Goal: Task Accomplishment & Management: Complete application form

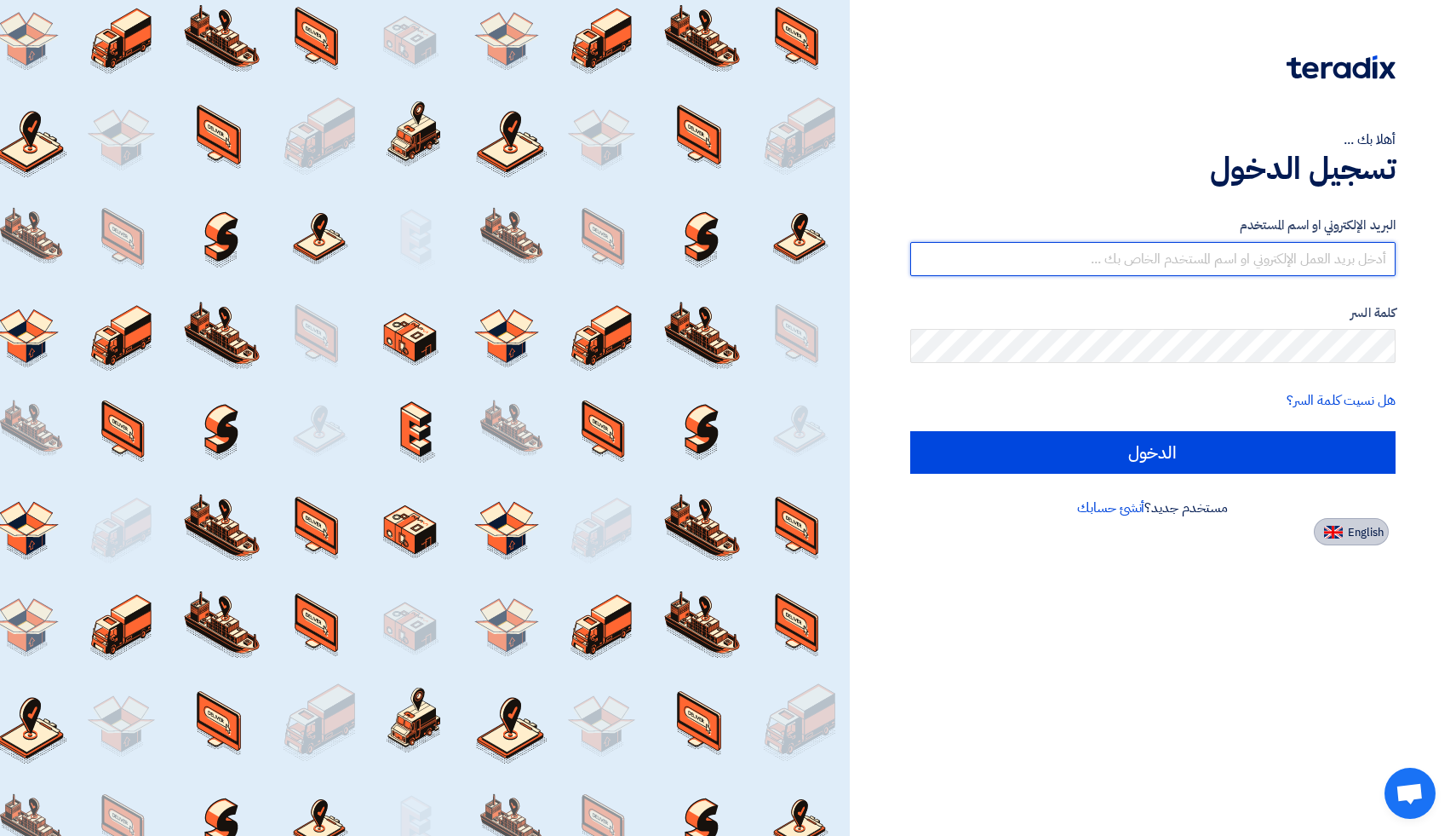
type input "[EMAIL_ADDRESS][DOMAIN_NAME]"
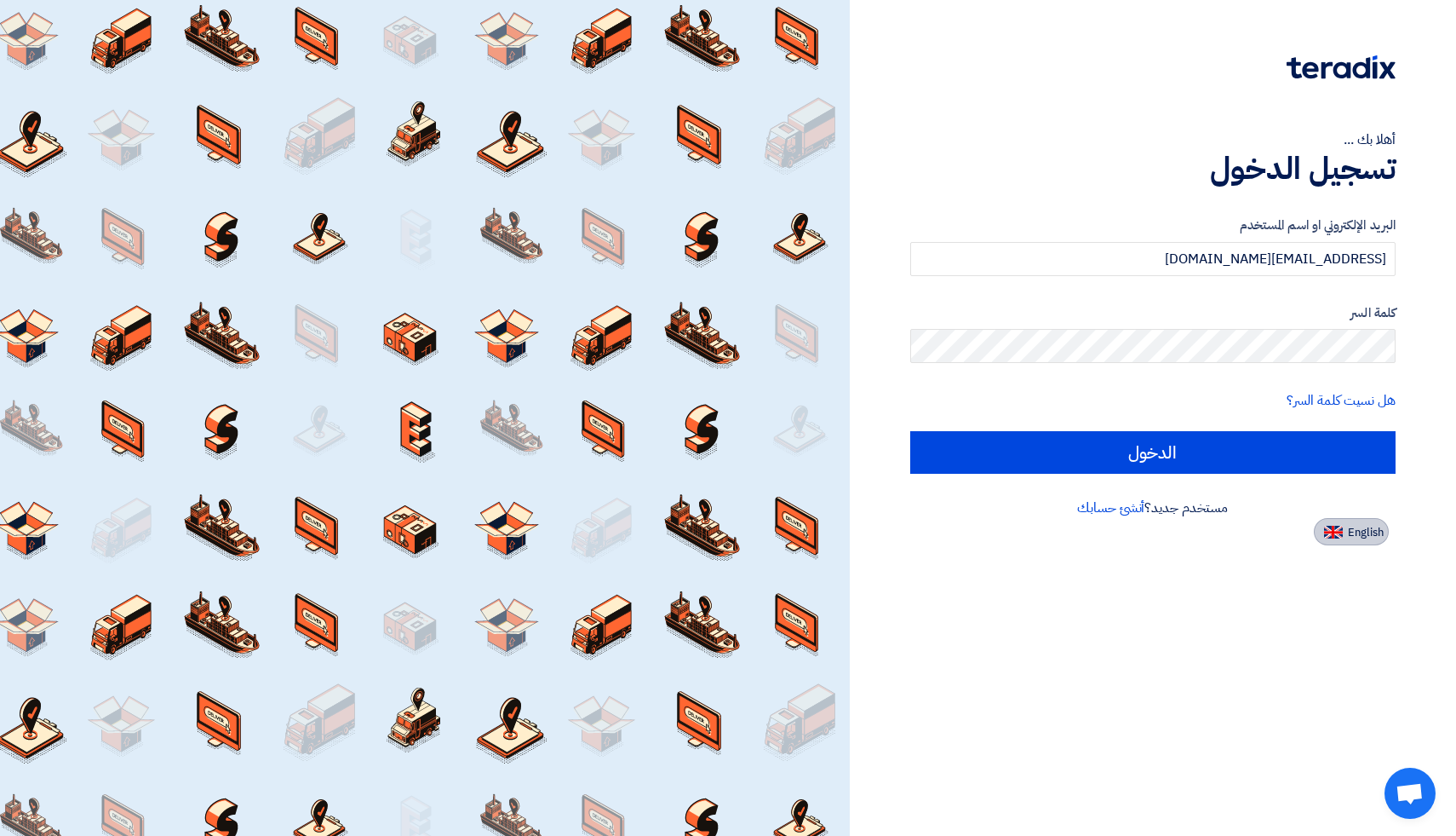
click at [1361, 536] on span "English" at bounding box center [1366, 532] width 36 height 12
type input "Sign in"
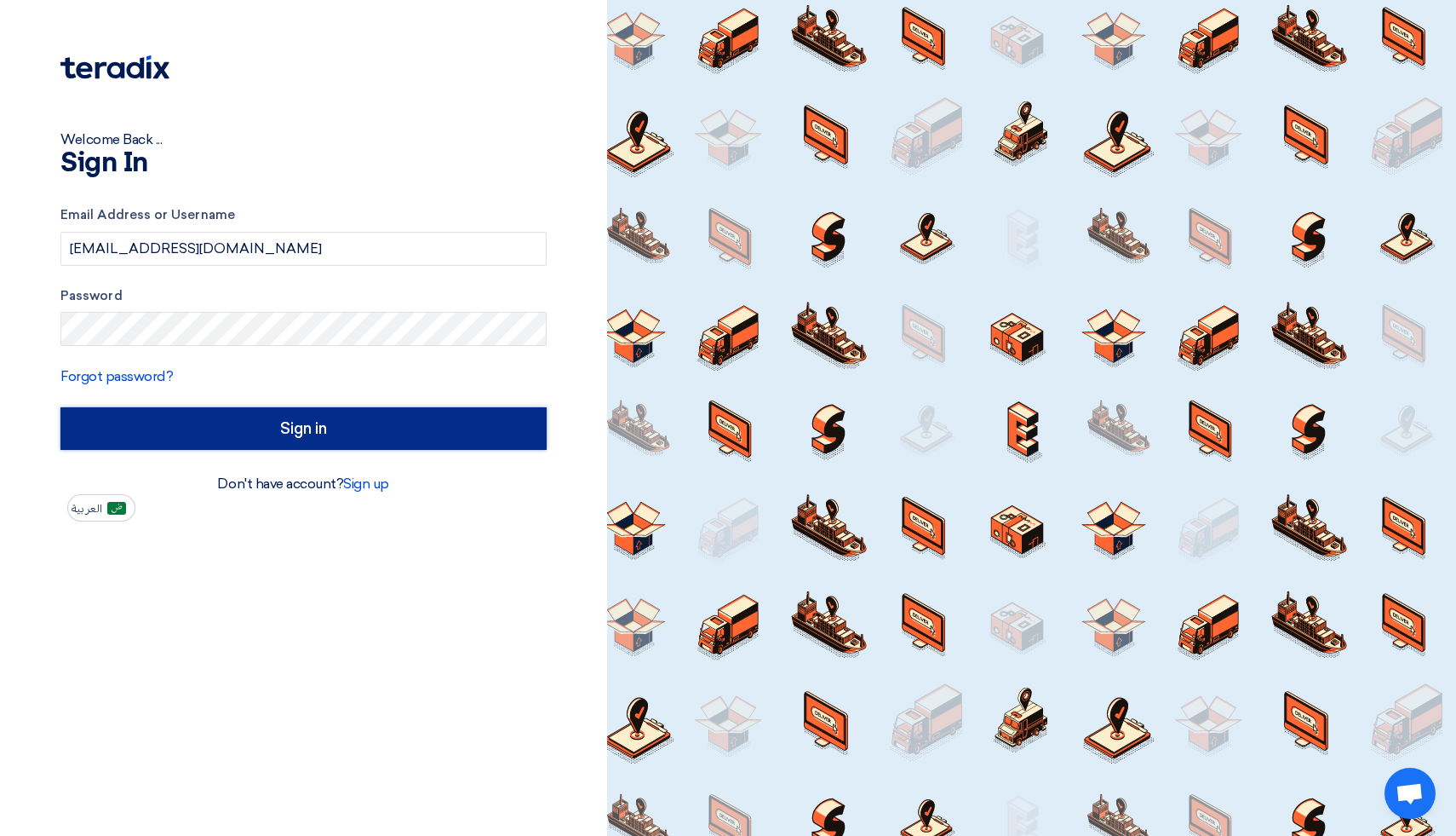
click at [301, 427] on input "Sign in" at bounding box center [304, 428] width 487 height 43
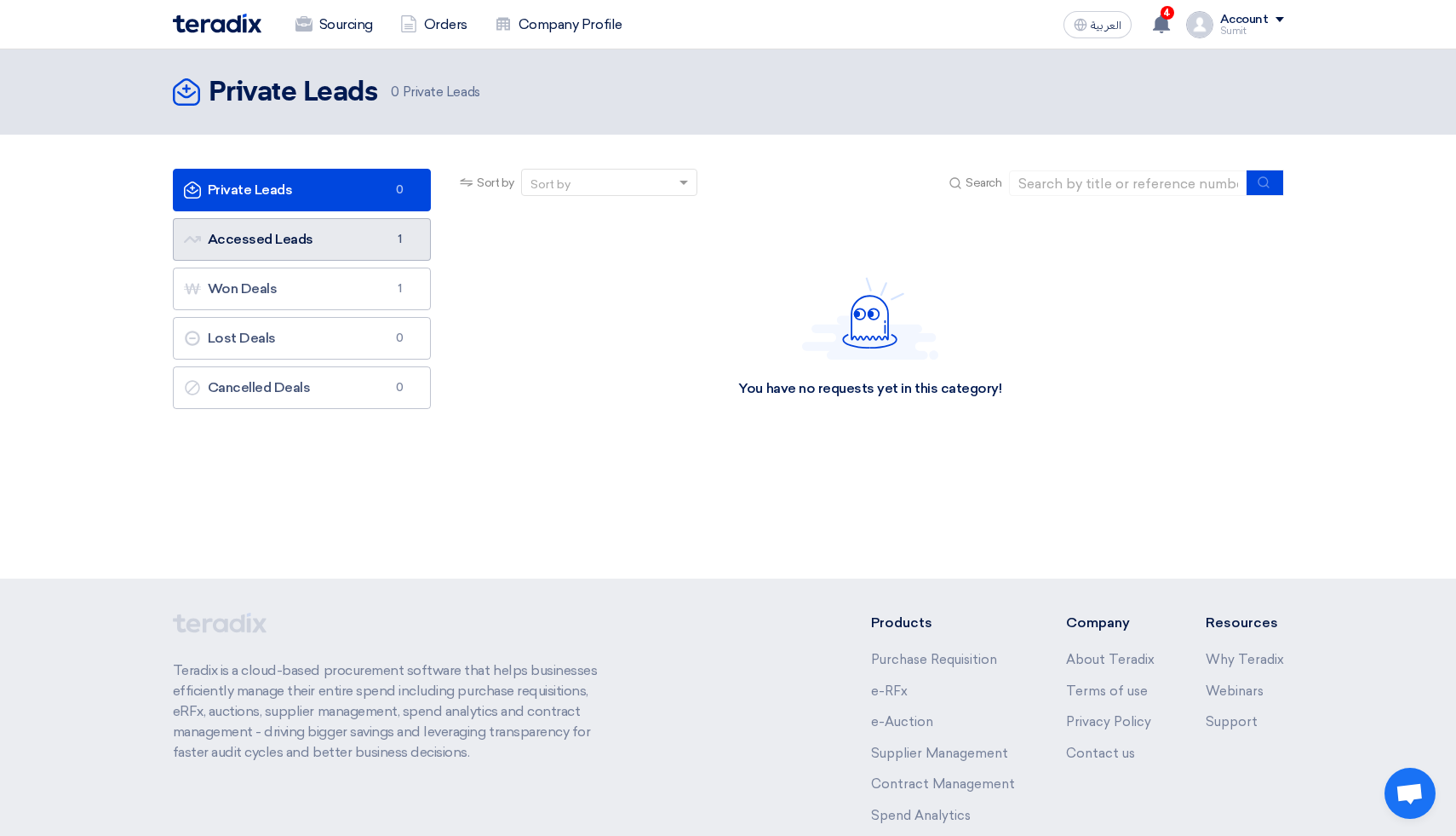
click at [262, 242] on link "Accessed Leads Accessed Leads 1" at bounding box center [302, 240] width 259 height 43
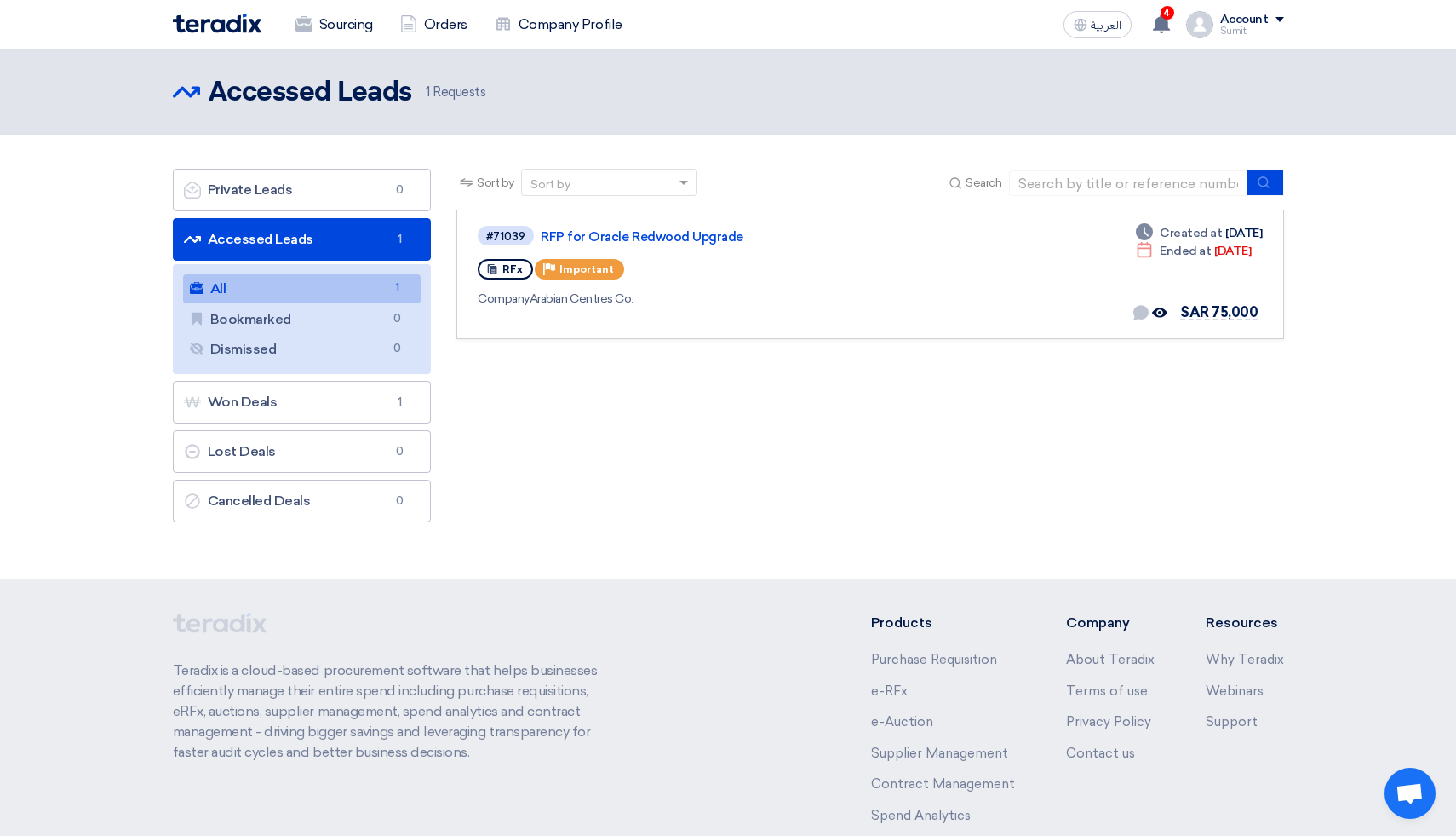
click at [346, 294] on link "All All 1" at bounding box center [302, 288] width 239 height 29
click at [650, 236] on link "RFP for Oracle Redwood Upgrade" at bounding box center [753, 237] width 426 height 16
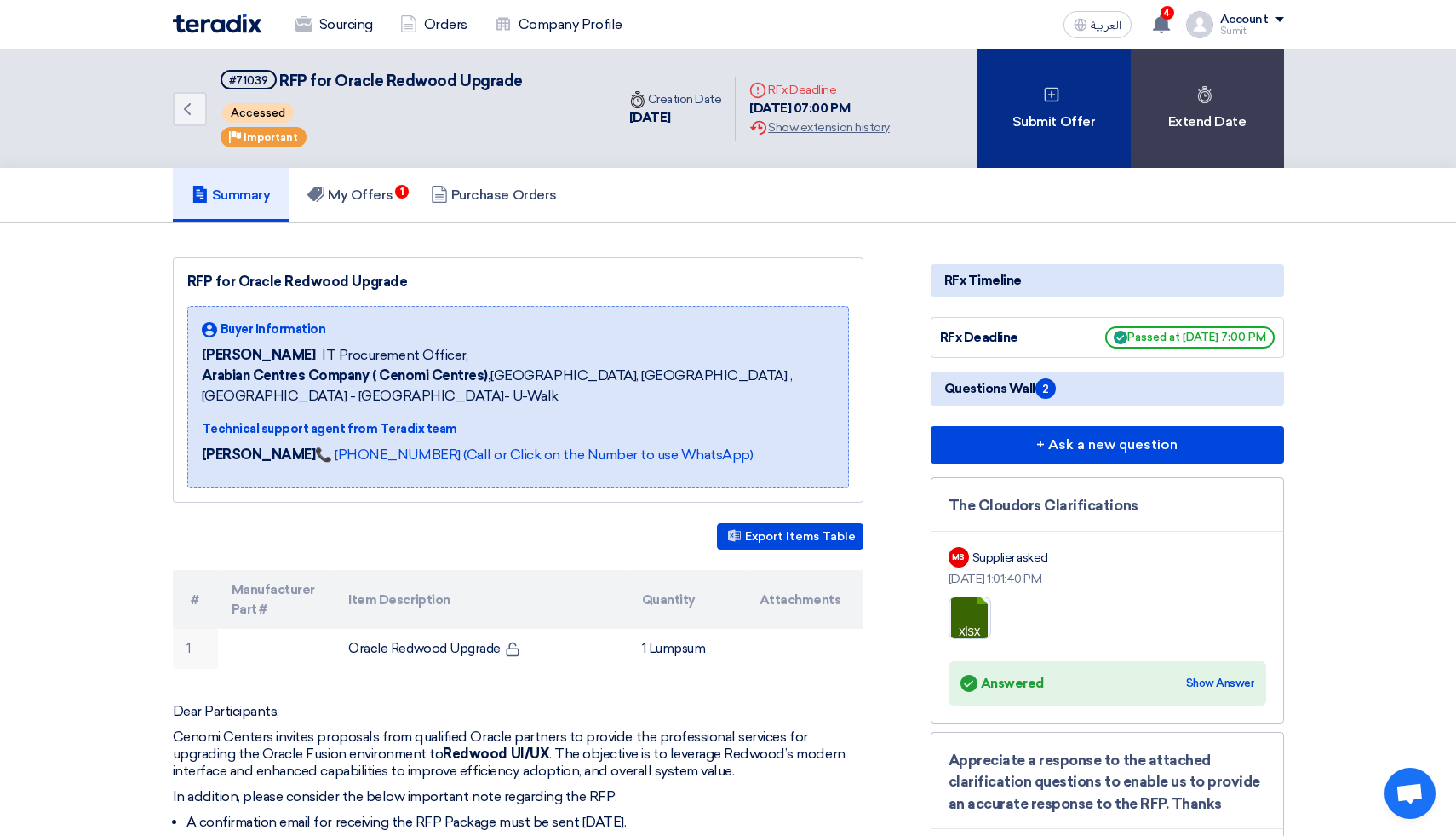
click at [1044, 109] on div "Submit Offer" at bounding box center [1054, 108] width 153 height 118
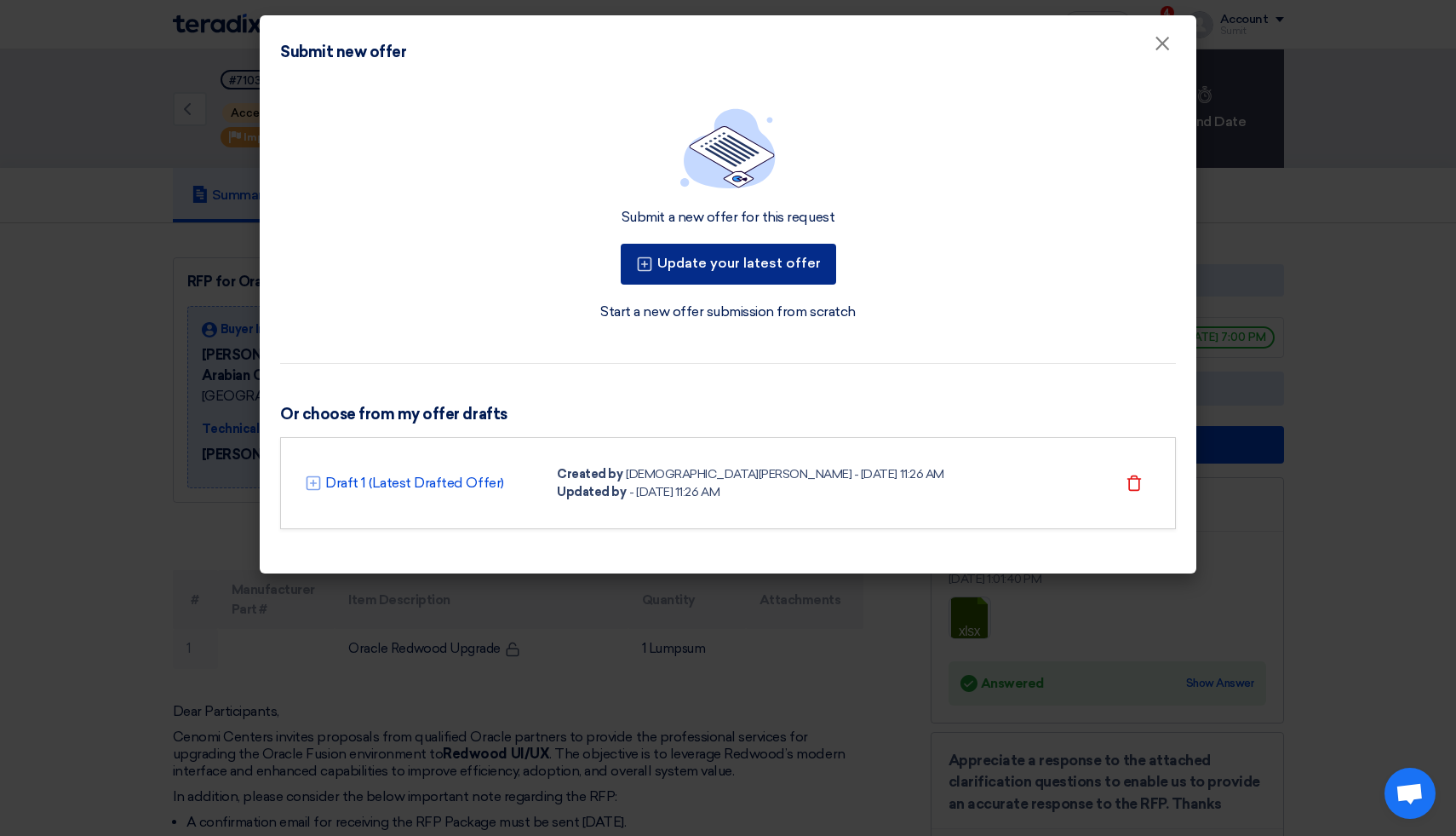
click at [738, 272] on button "Update your latest offer" at bounding box center [729, 264] width 215 height 41
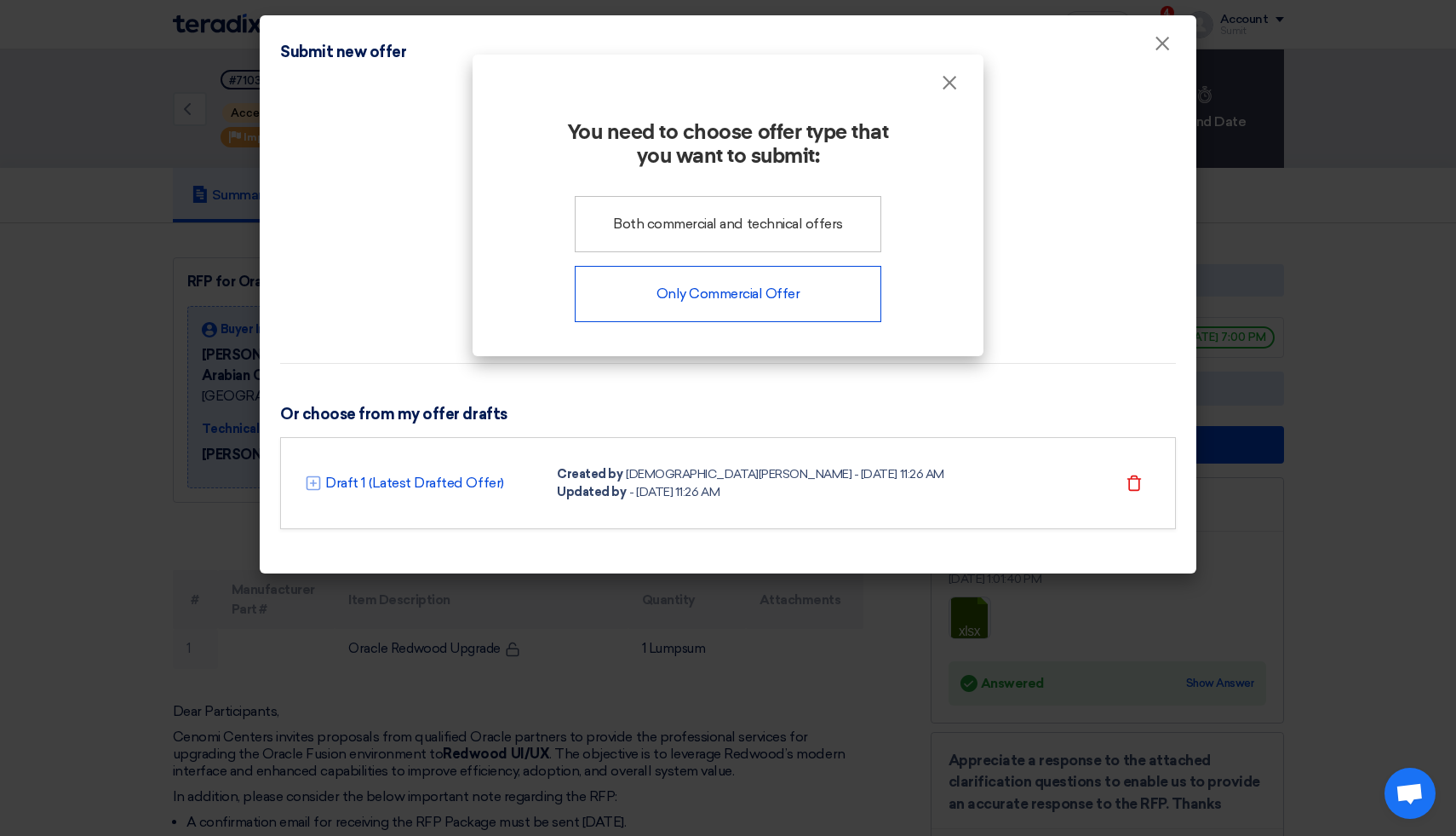
click at [726, 295] on div "Only Commercial Offer" at bounding box center [728, 294] width 306 height 57
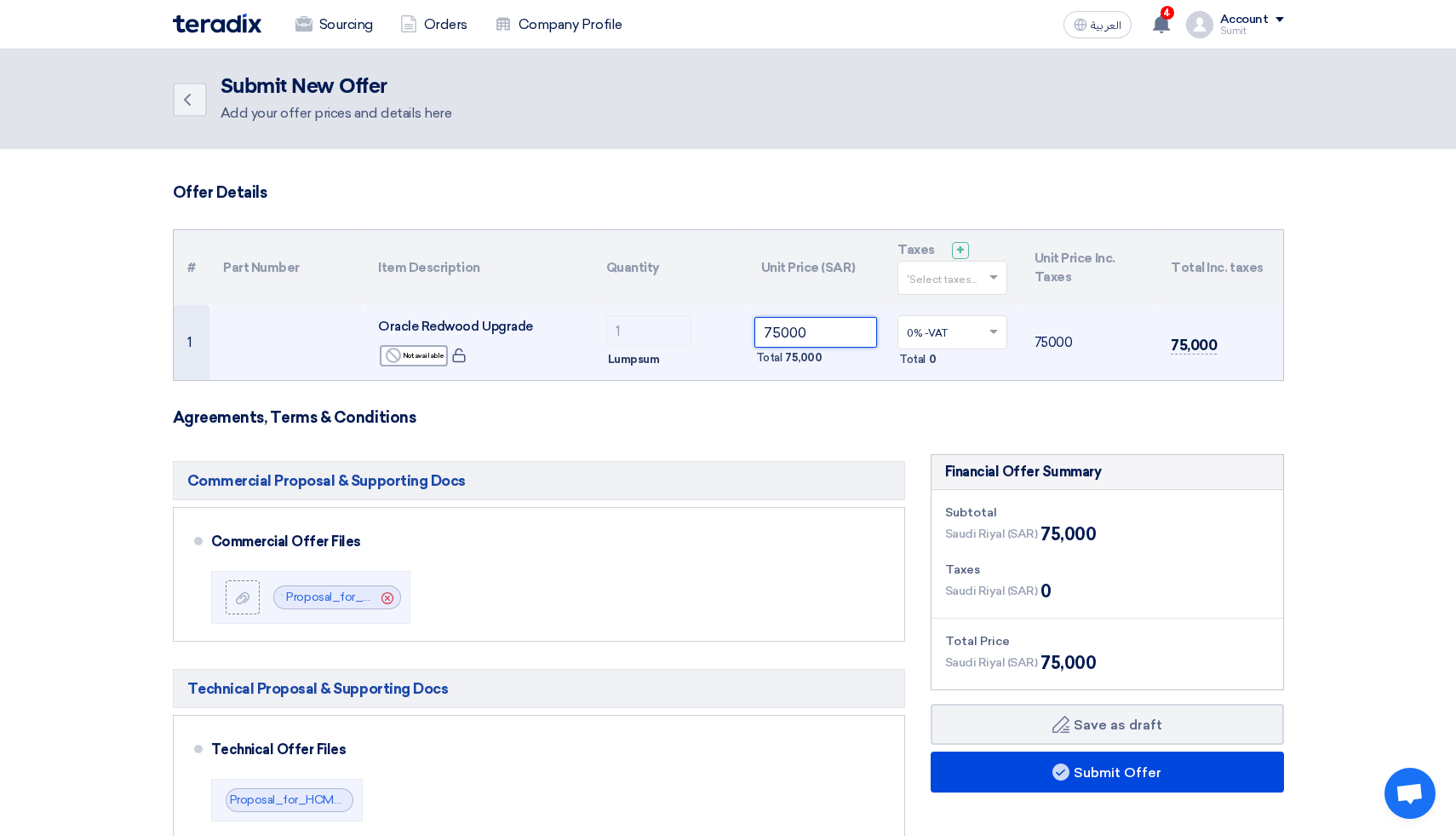
click at [780, 337] on input "75000" at bounding box center [816, 332] width 124 height 31
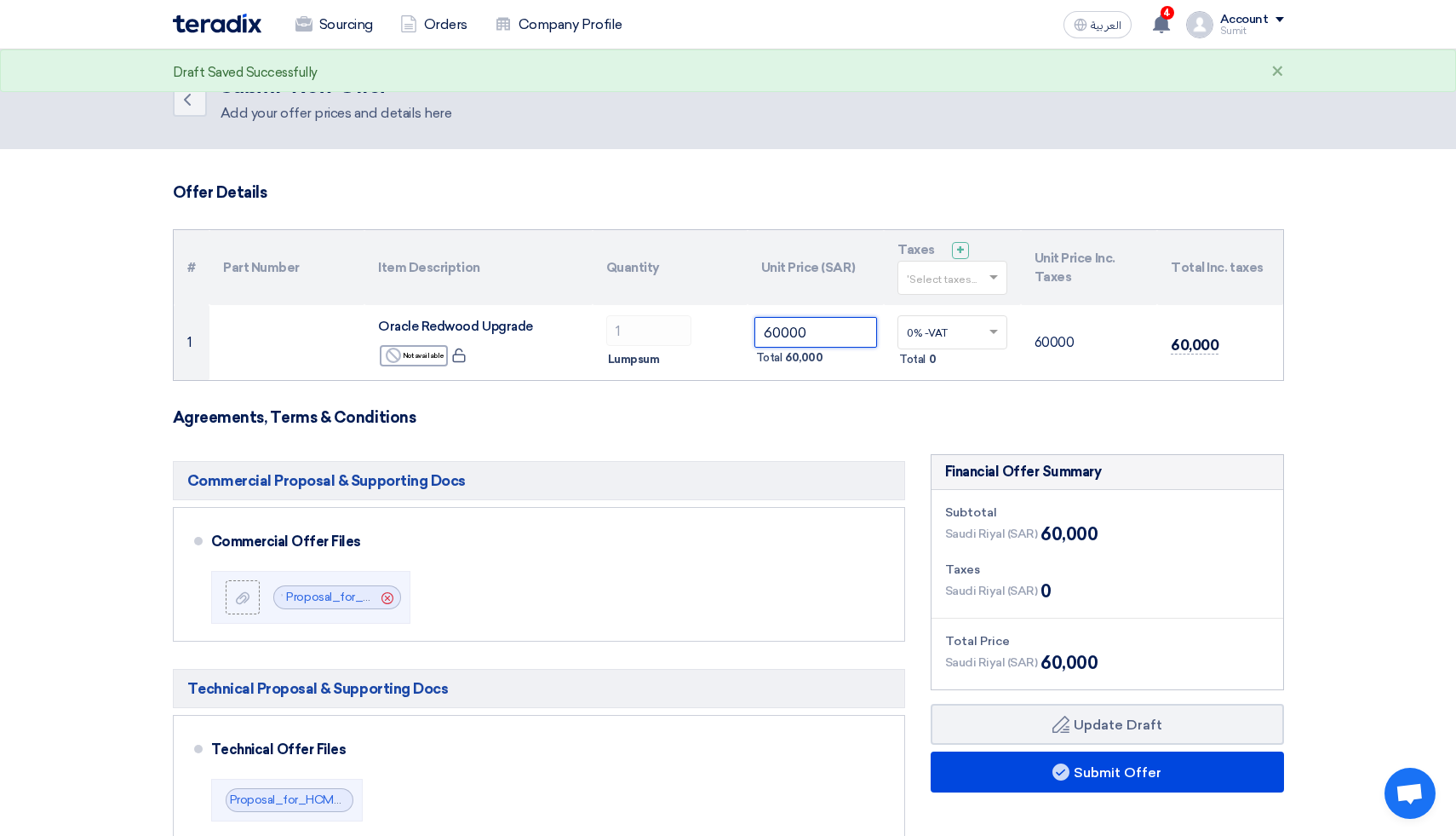
type input "60000"
click at [869, 412] on h3 "Agreements, Terms & Conditions" at bounding box center [728, 417] width 1112 height 19
click at [856, 406] on form "Offer Details # Part Number Item Description Quantity Unit Price (SAR) Taxes + …" at bounding box center [728, 753] width 1112 height 1142
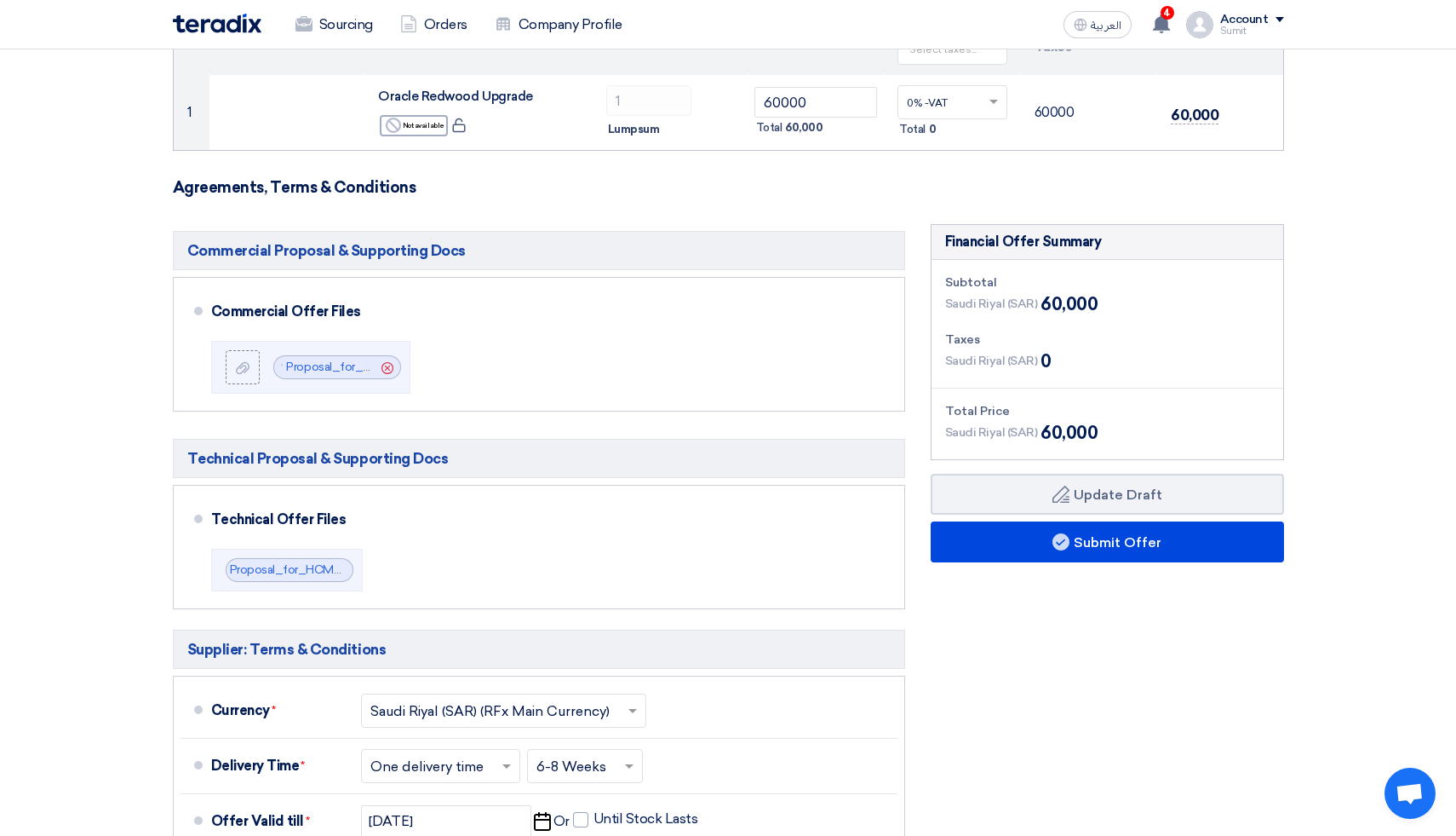
scroll to position [273, 0]
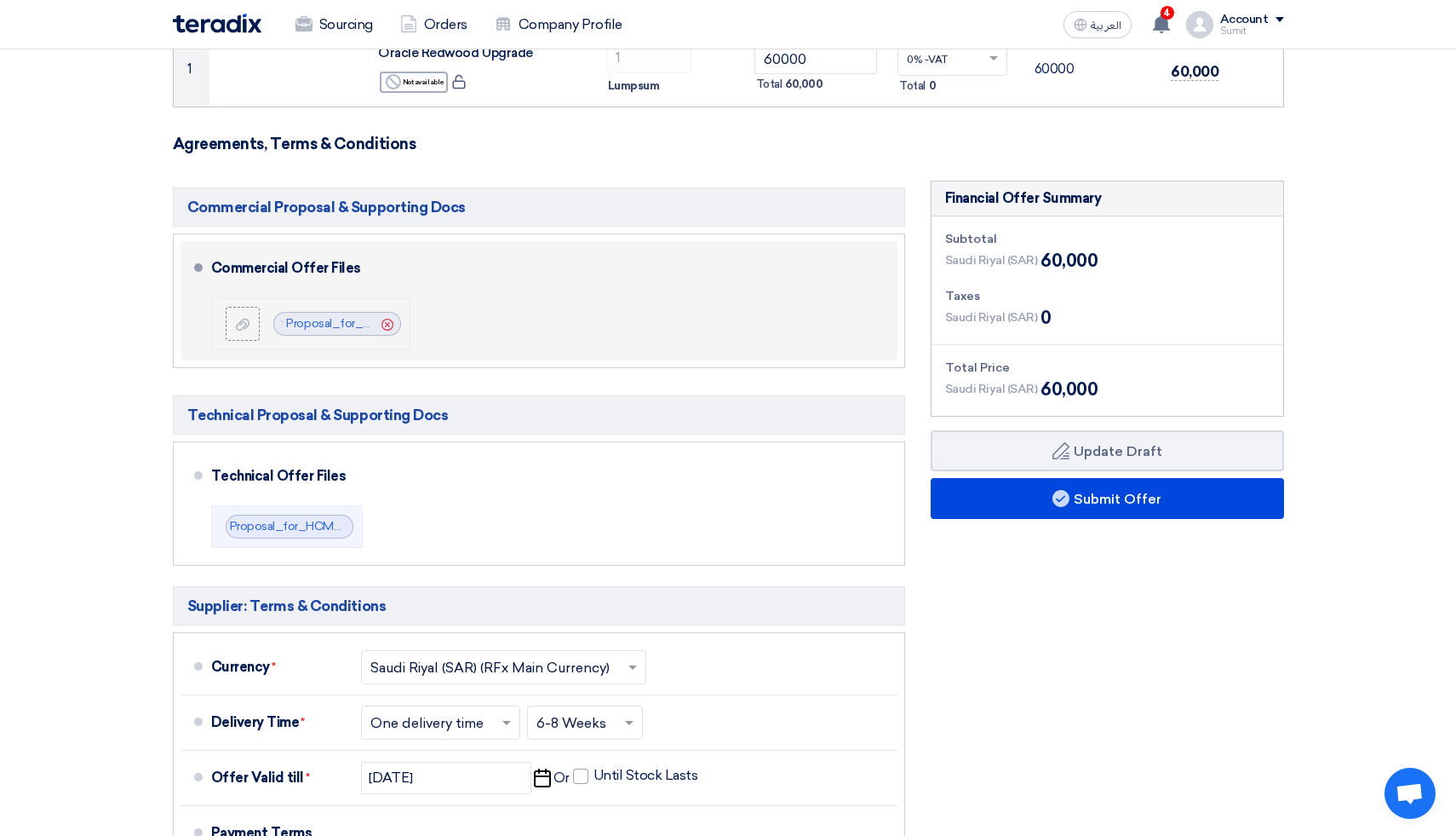
click at [385, 328] on icon "Cancel" at bounding box center [387, 324] width 12 height 12
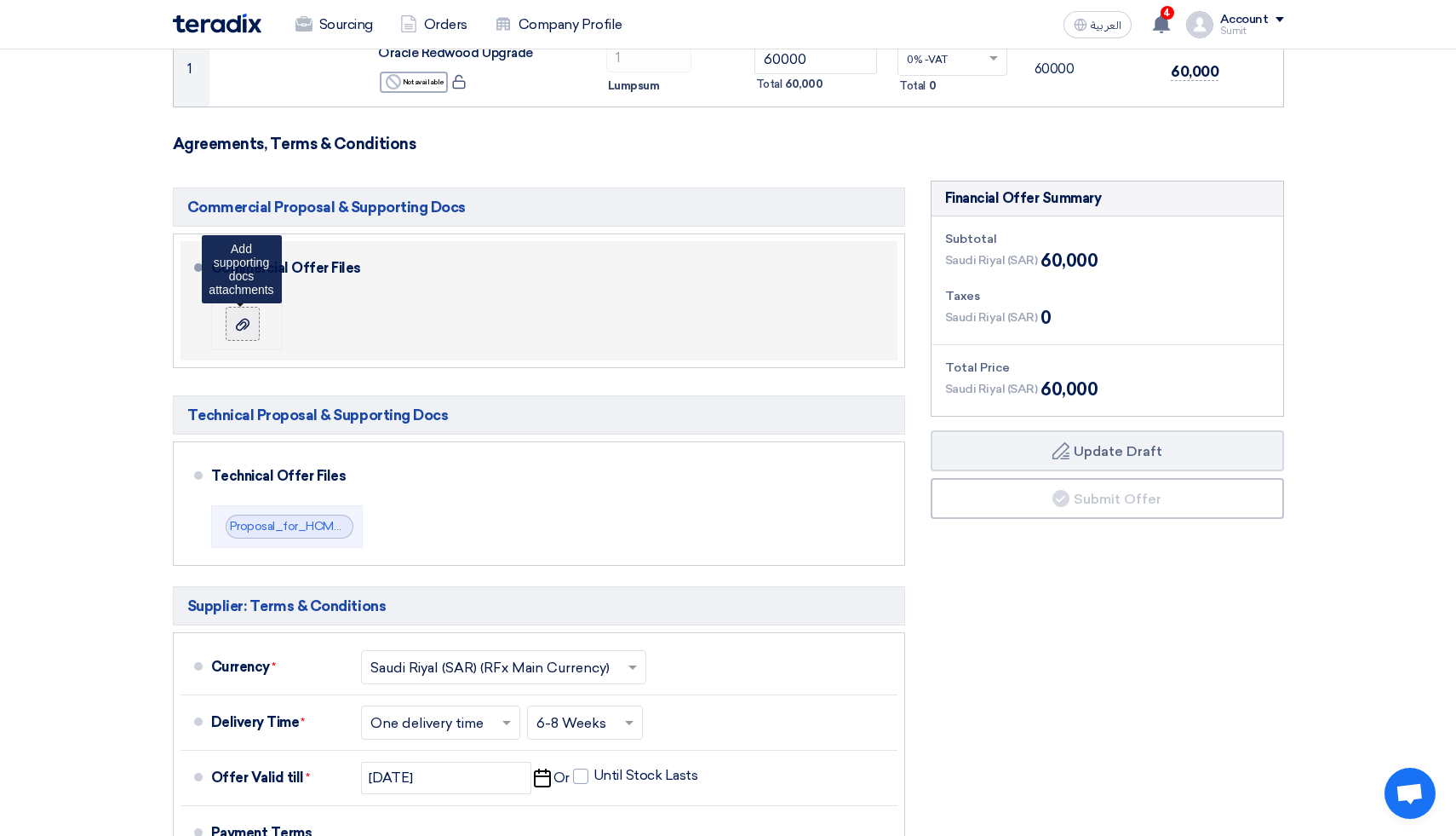
click at [246, 335] on label at bounding box center [242, 323] width 34 height 34
click at [0, 0] on input "file" at bounding box center [0, 0] width 0 height 0
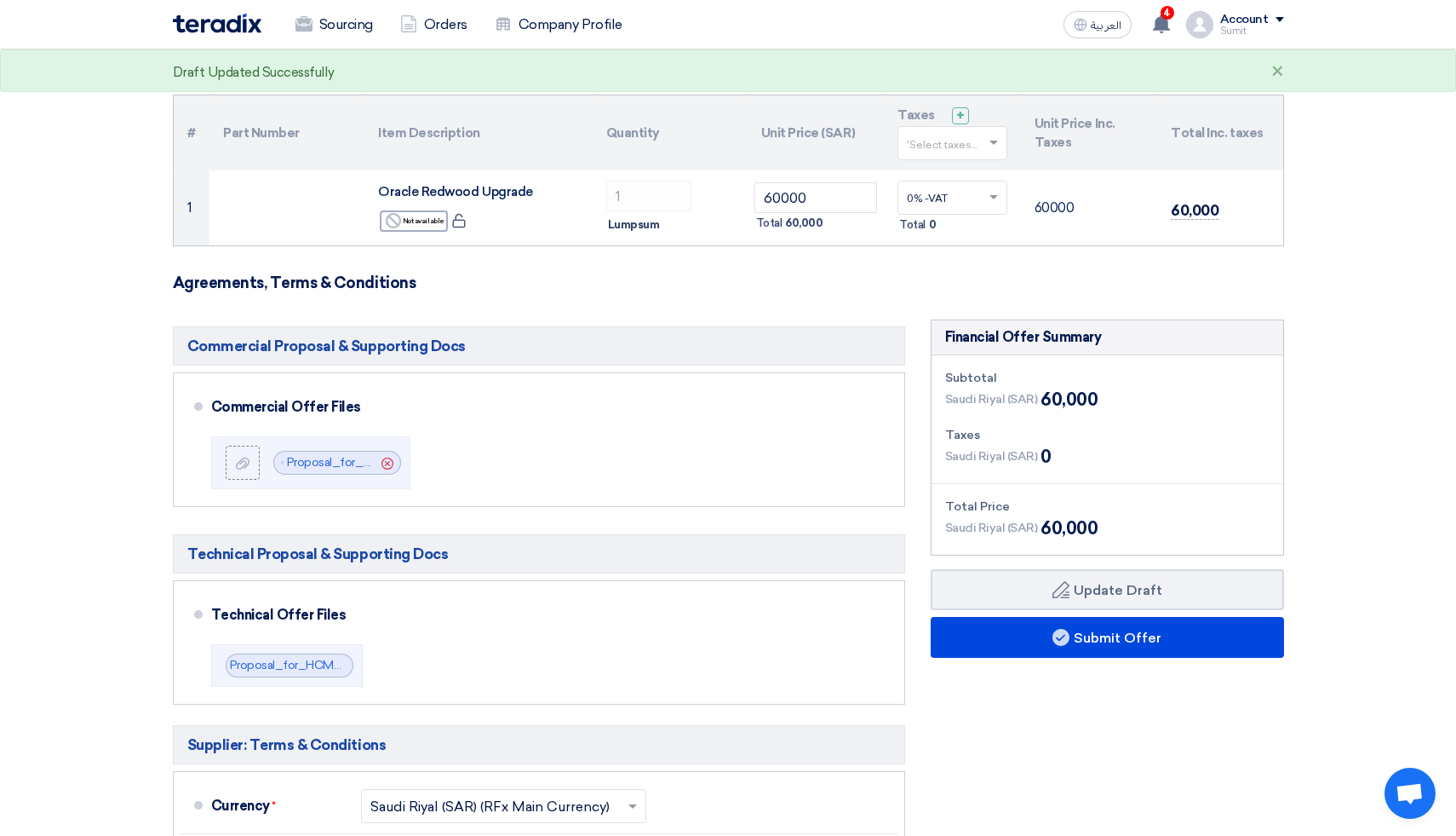
scroll to position [305, 0]
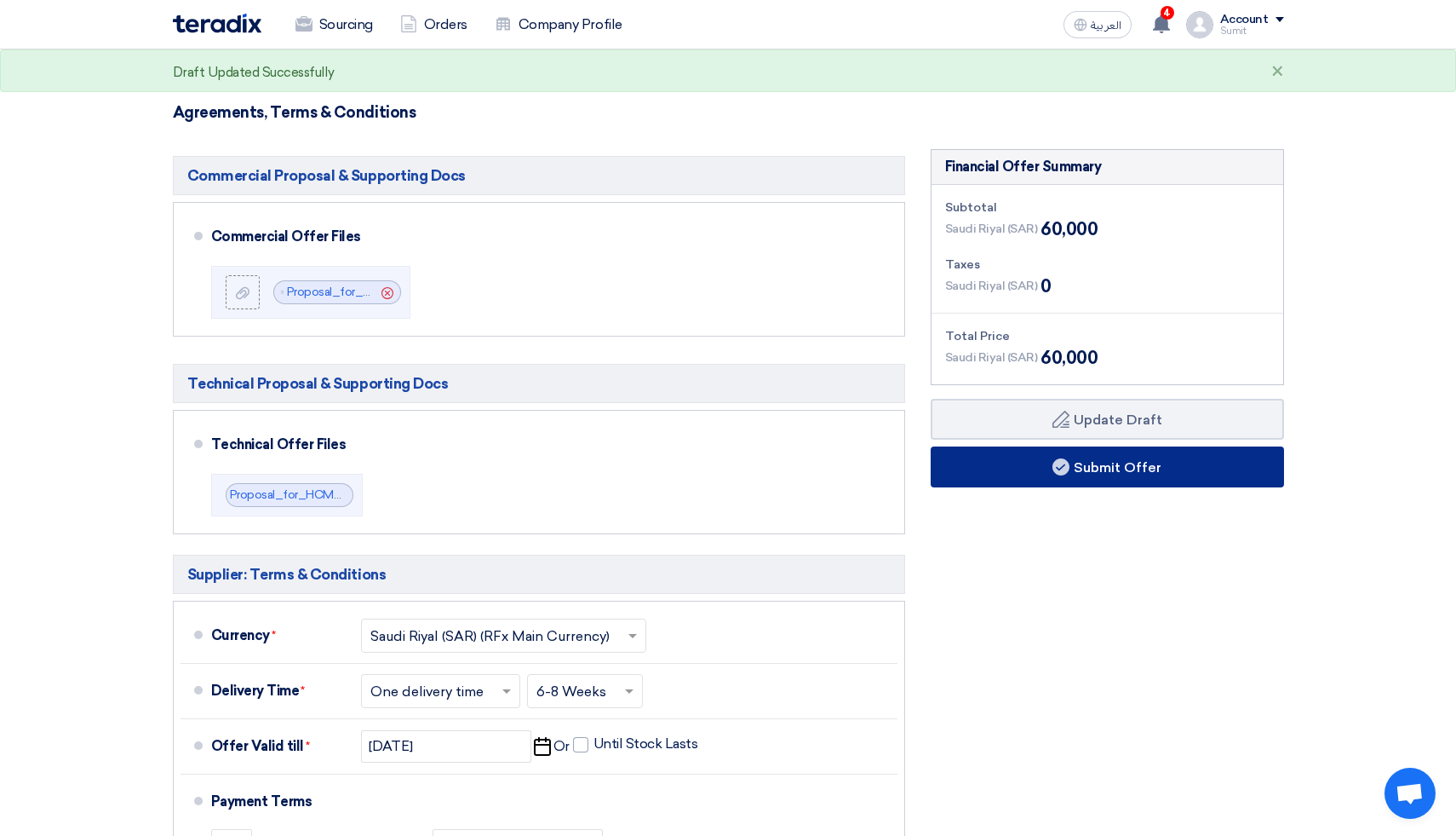
click at [1089, 475] on button "Submit Offer" at bounding box center [1107, 467] width 354 height 41
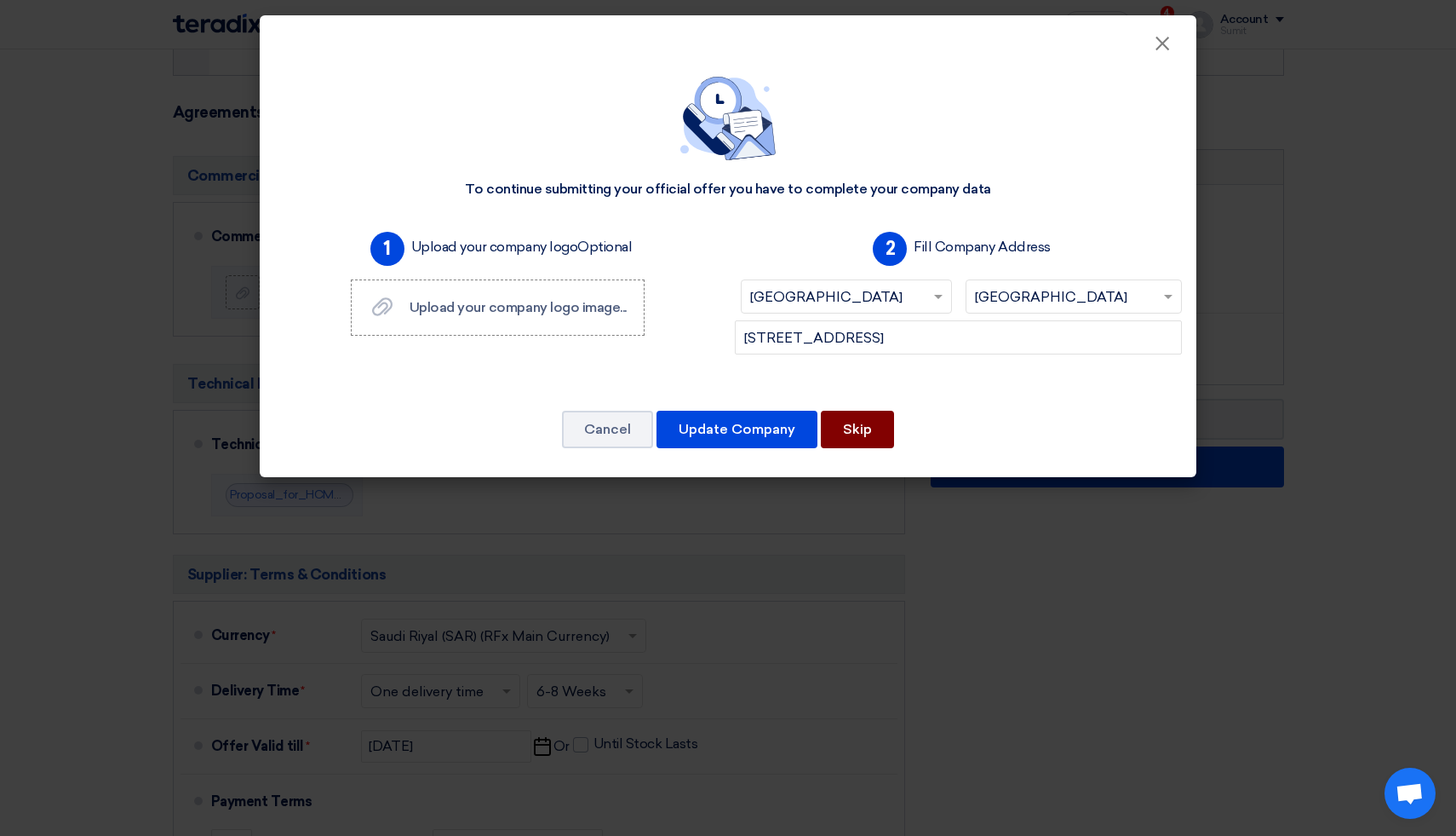
click at [869, 437] on button "Skip" at bounding box center [857, 429] width 73 height 37
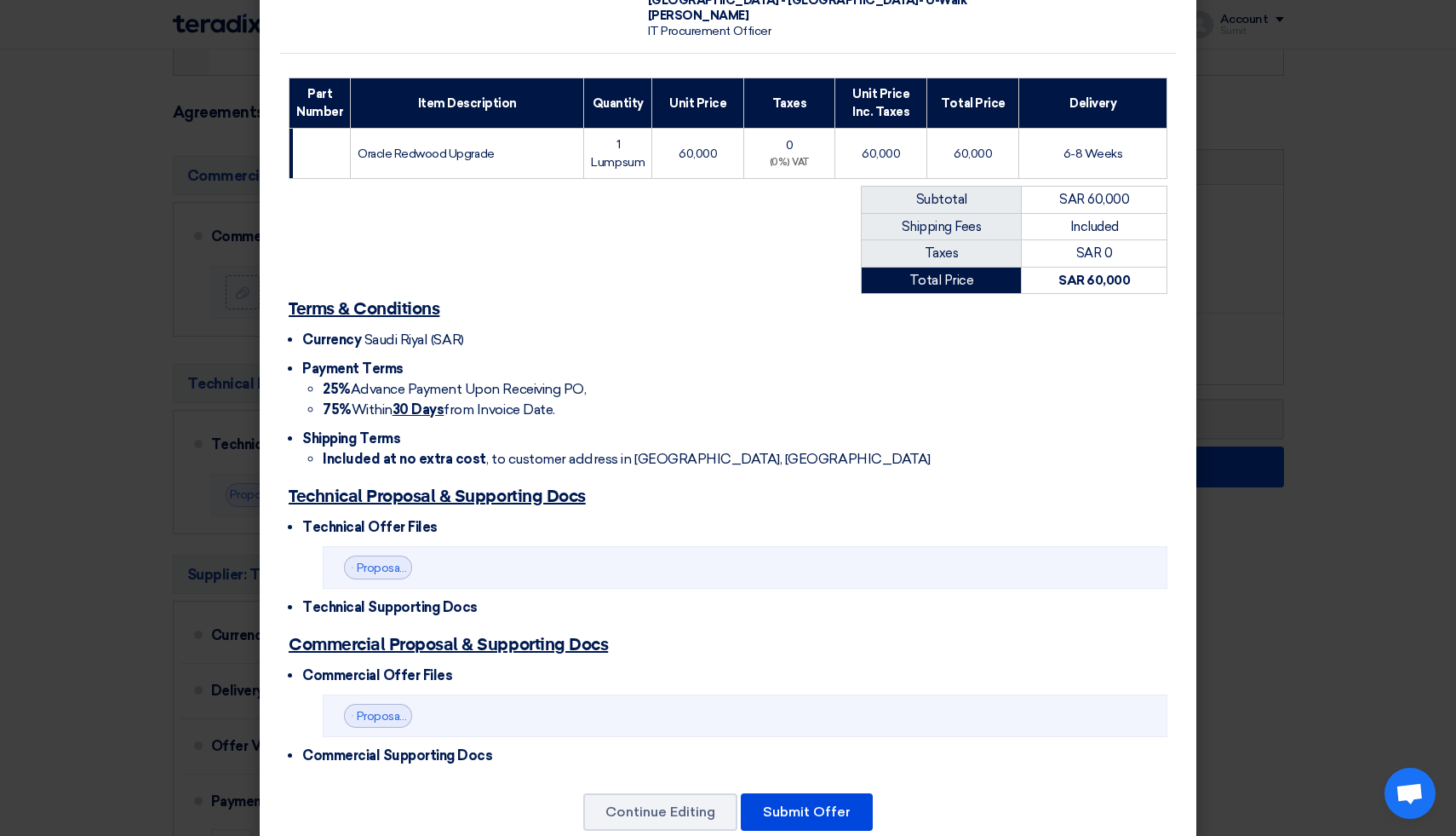
scroll to position [223, 0]
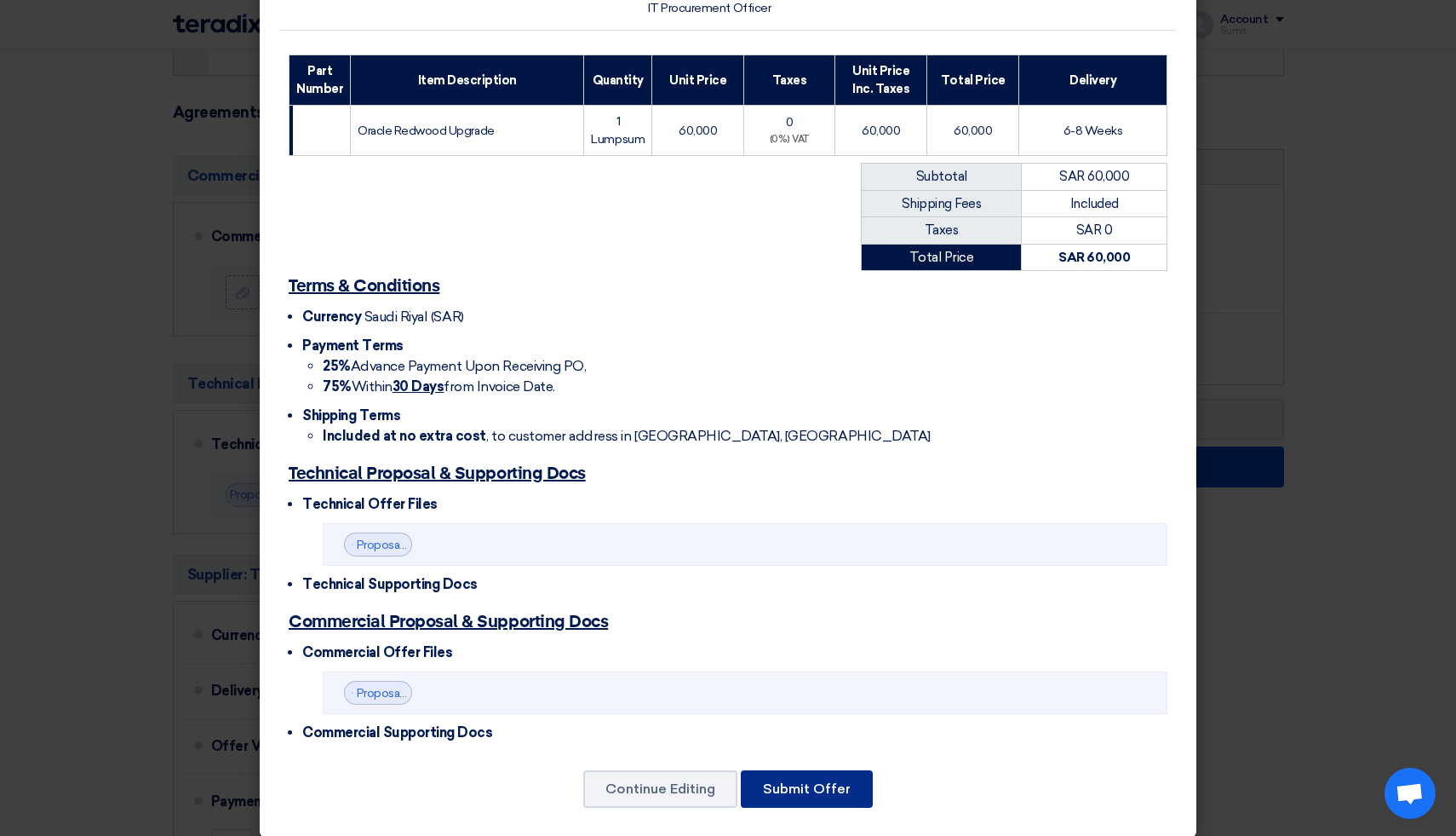
click at [805, 781] on button "Submit Offer" at bounding box center [807, 789] width 132 height 37
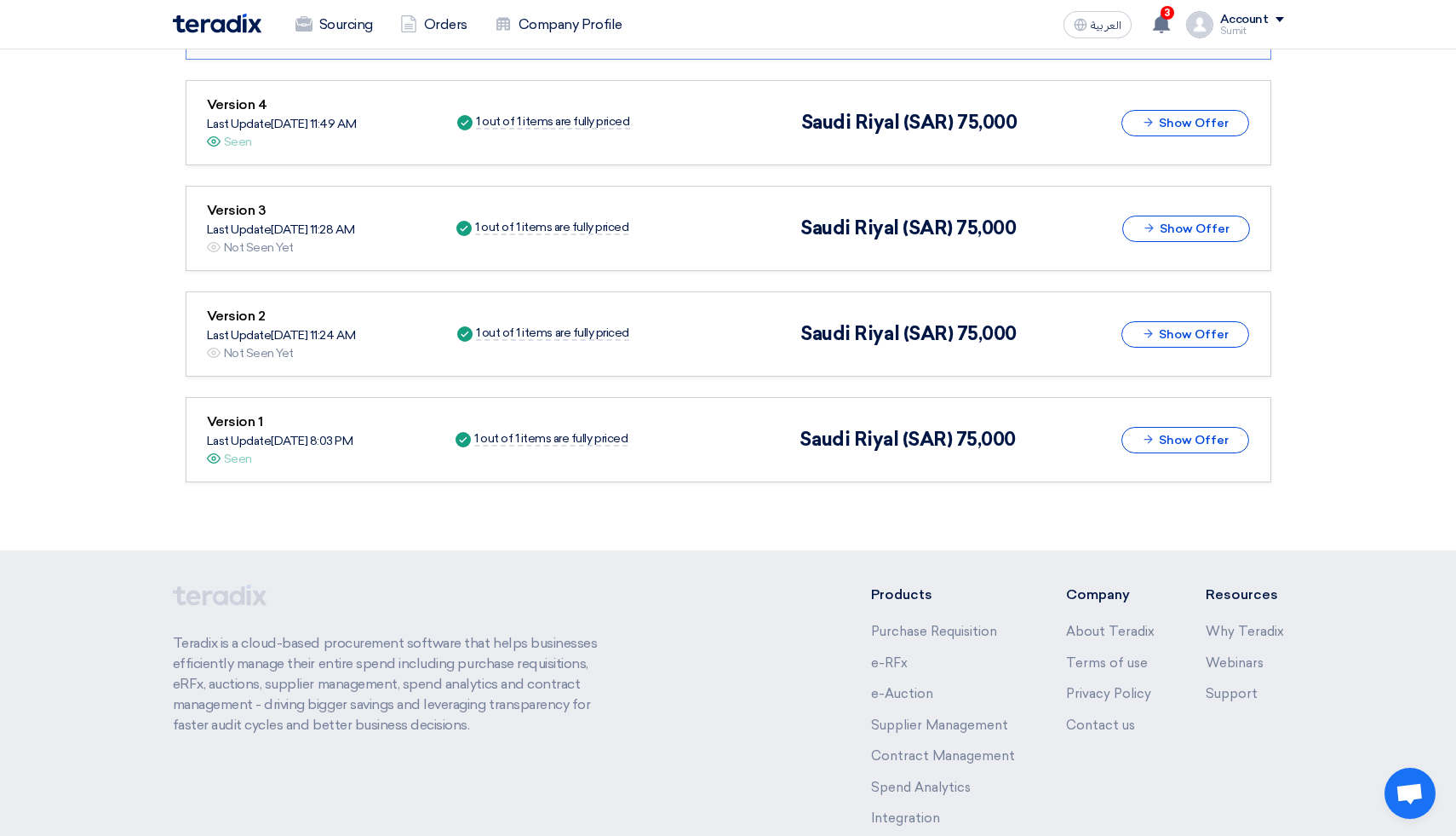
scroll to position [1497, 0]
